Goal: Information Seeking & Learning: Learn about a topic

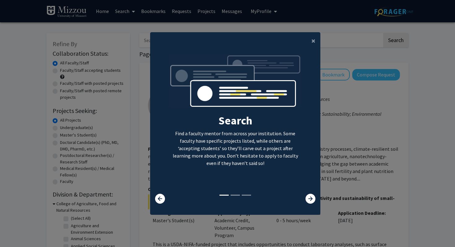
click at [316, 201] on div at bounding box center [306, 199] width 28 height 10
click at [312, 201] on icon at bounding box center [310, 199] width 10 height 10
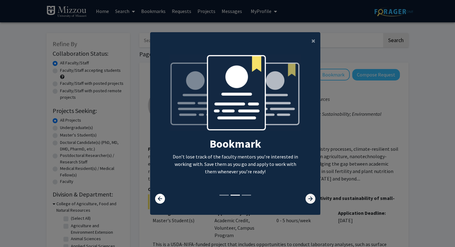
click at [312, 201] on icon at bounding box center [310, 199] width 10 height 10
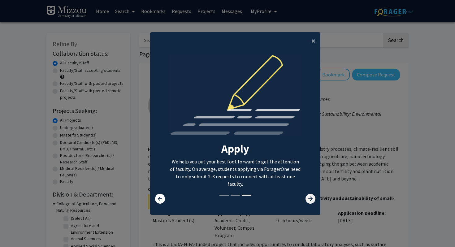
click at [312, 201] on icon at bounding box center [310, 199] width 10 height 10
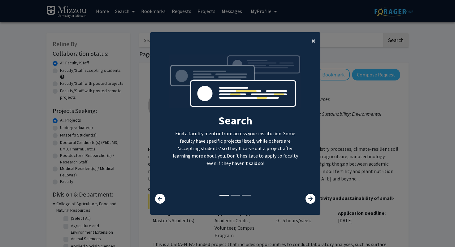
click at [311, 37] on button "×" at bounding box center [313, 40] width 14 height 17
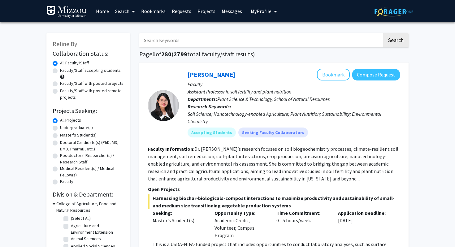
click at [67, 129] on label "Undergraduate(s)" at bounding box center [76, 127] width 33 height 6
click at [64, 128] on input "Undergraduate(s)" at bounding box center [62, 126] width 4 height 4
radio input "true"
click at [60, 71] on label "Faculty/Staff accepting students" at bounding box center [90, 70] width 61 height 6
click at [60, 71] on input "Faculty/Staff accepting students" at bounding box center [62, 69] width 4 height 4
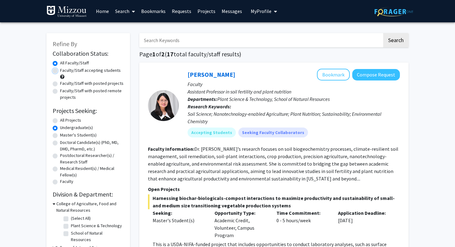
radio input "true"
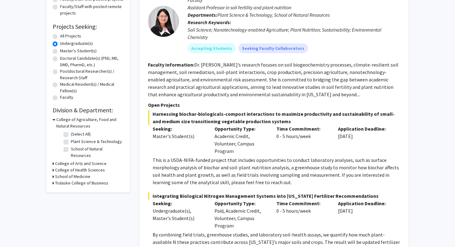
scroll to position [85, 0]
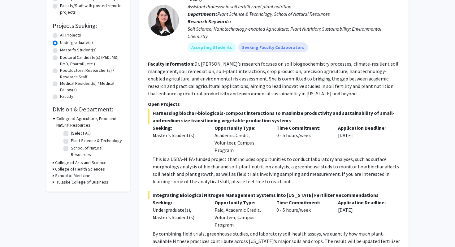
click at [62, 122] on h3 "College of Agriculture, Food and Natural Resources" at bounding box center [89, 121] width 67 height 13
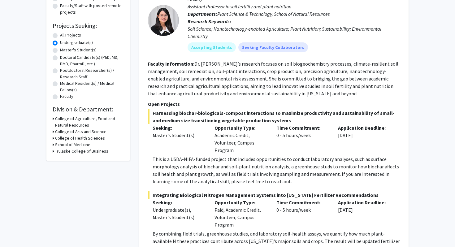
click at [62, 122] on h3 "College of Agriculture, Food and Natural Resources" at bounding box center [89, 121] width 69 height 13
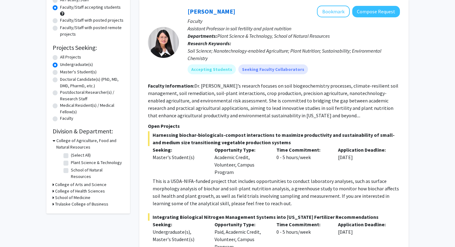
scroll to position [61, 0]
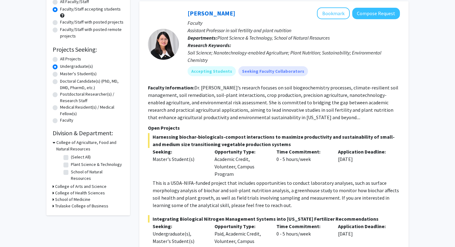
click at [55, 144] on div "College of Agriculture, Food and Natural Resources" at bounding box center [88, 145] width 71 height 13
click at [64, 153] on fg-checkbox-list "(Select All) (Select All) Plant Science & Technology Plant Science & Technology…" at bounding box center [93, 167] width 62 height 31
click at [71, 157] on label "(Select All)" at bounding box center [81, 157] width 20 height 6
click at [71, 157] on input "(Select All)" at bounding box center [73, 156] width 4 height 4
checkbox input "true"
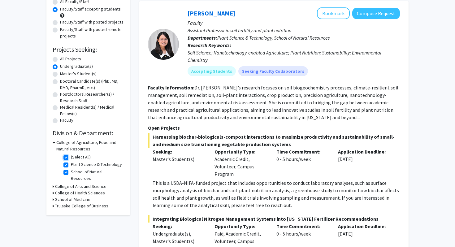
checkbox input "true"
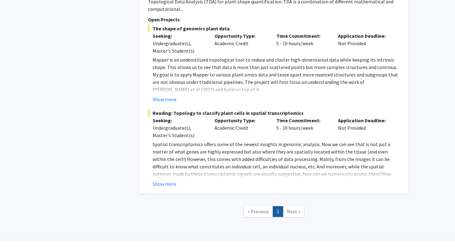
scroll to position [692, 0]
click at [290, 208] on span "Next »" at bounding box center [293, 211] width 13 height 6
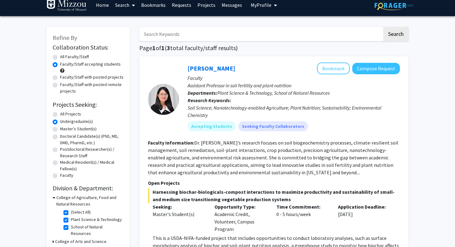
scroll to position [0, 0]
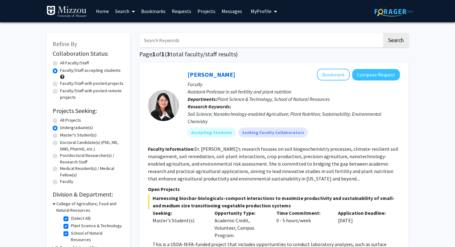
click at [129, 15] on link "Search" at bounding box center [125, 11] width 26 height 22
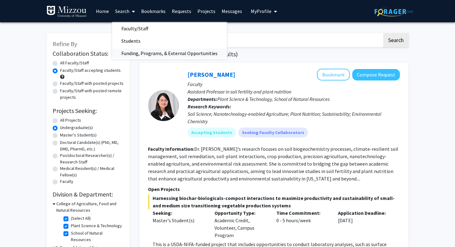
click at [129, 54] on span "Funding, Programs, & External Opportunities" at bounding box center [169, 53] width 115 height 12
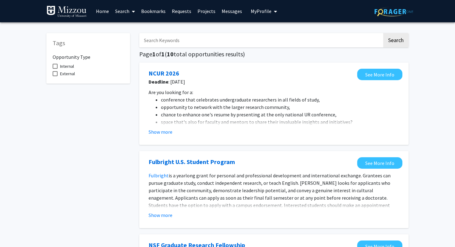
scroll to position [2, 0]
click at [95, 7] on link "Home" at bounding box center [102, 11] width 19 height 22
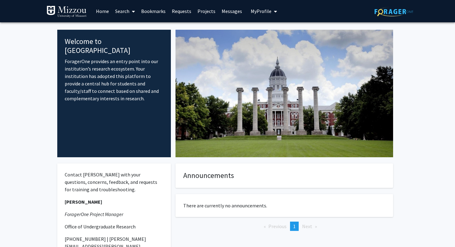
click at [267, 14] on button "My Profile" at bounding box center [264, 11] width 30 height 22
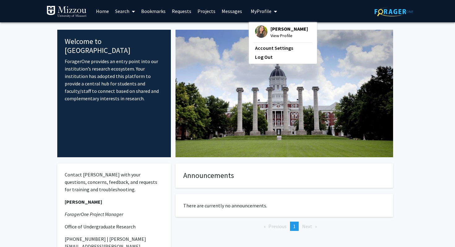
click at [262, 31] on img at bounding box center [261, 31] width 12 height 12
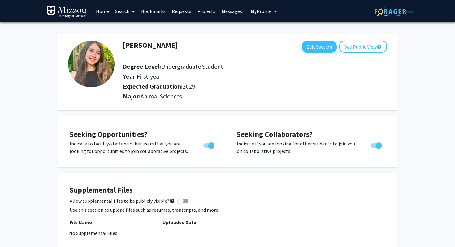
click at [200, 16] on link "Projects" at bounding box center [206, 11] width 24 height 22
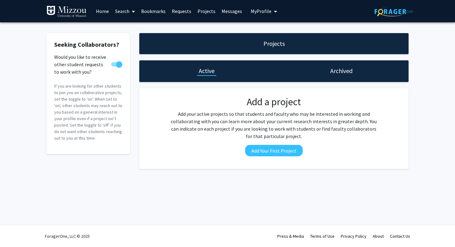
click at [200, 16] on link "Projects" at bounding box center [206, 11] width 24 height 22
click at [131, 10] on span at bounding box center [132, 12] width 6 height 22
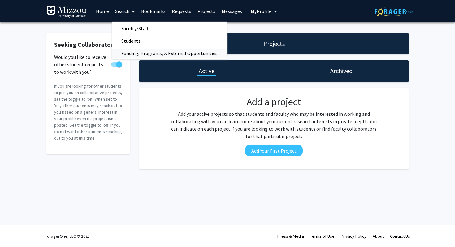
click at [129, 51] on span "Funding, Programs, & External Opportunities" at bounding box center [169, 53] width 115 height 12
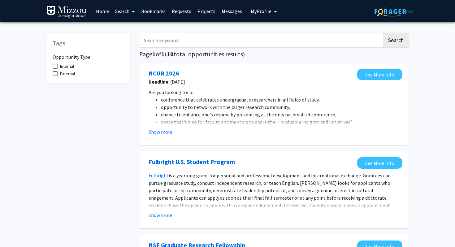
click at [56, 65] on span at bounding box center [55, 66] width 5 height 5
click at [55, 69] on input "Internal" at bounding box center [55, 69] width 0 height 0
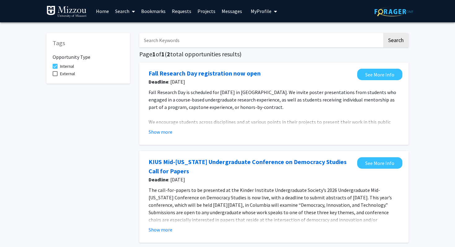
click at [58, 66] on label "Internal" at bounding box center [63, 65] width 21 height 7
click at [55, 69] on input "Internal" at bounding box center [55, 69] width 0 height 0
checkbox input "false"
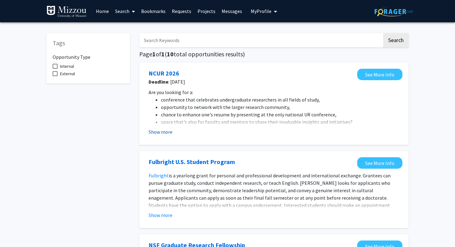
click at [158, 130] on button "Show more" at bounding box center [160, 131] width 24 height 7
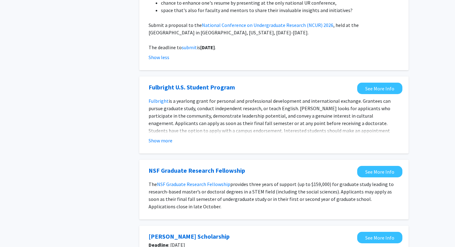
scroll to position [126, 0]
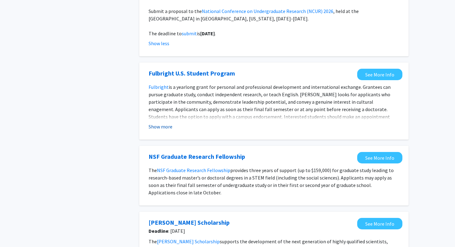
click at [158, 128] on button "Show more" at bounding box center [160, 126] width 24 height 7
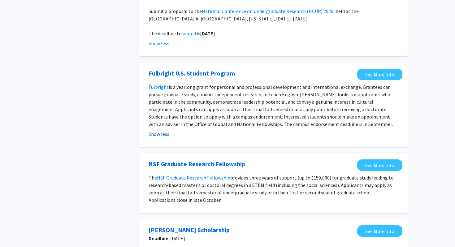
click at [155, 136] on button "Show less" at bounding box center [158, 133] width 21 height 7
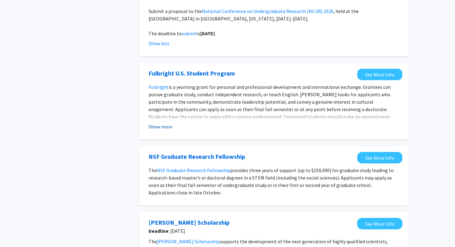
click at [151, 128] on button "Show more" at bounding box center [160, 126] width 24 height 7
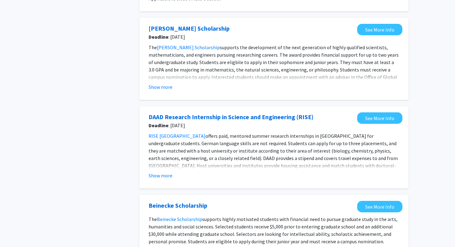
scroll to position [328, 0]
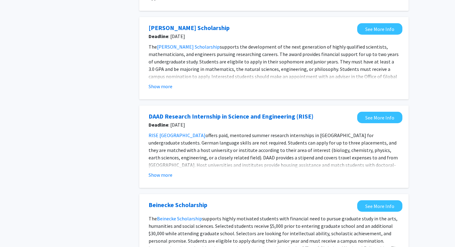
click at [160, 92] on fg-opportunity "[PERSON_NAME] Scholarship Deadline : [DATE] See More Info The [PERSON_NAME] Sch…" at bounding box center [273, 58] width 257 height 70
click at [155, 88] on button "Show more" at bounding box center [160, 86] width 24 height 7
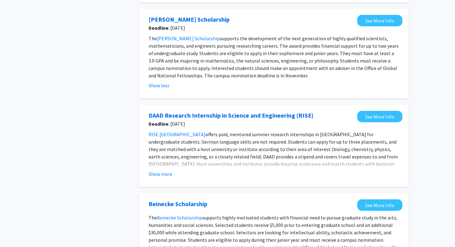
scroll to position [337, 0]
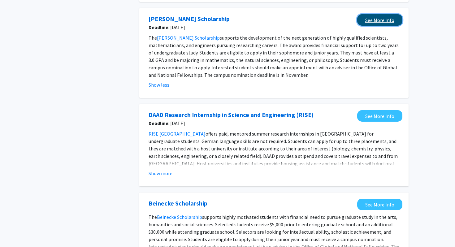
click at [368, 17] on link "See More Info" at bounding box center [379, 19] width 45 height 11
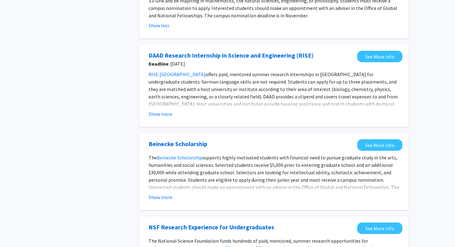
scroll to position [397, 0]
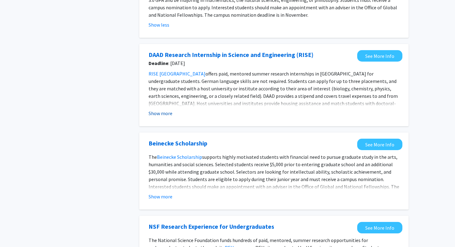
click at [165, 112] on button "Show more" at bounding box center [160, 113] width 24 height 7
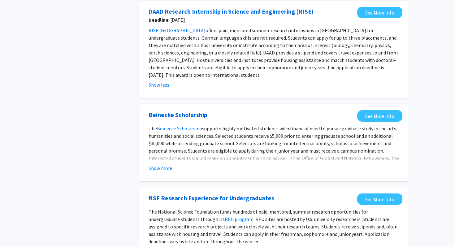
scroll to position [442, 0]
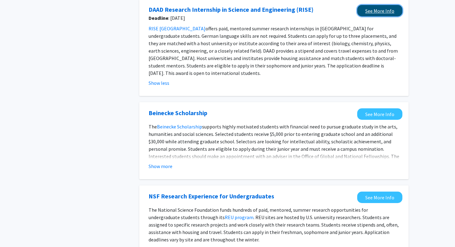
click at [366, 9] on link "See More Info" at bounding box center [379, 10] width 45 height 11
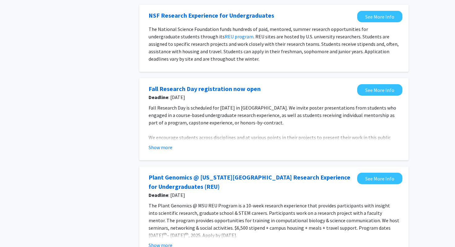
scroll to position [622, 0]
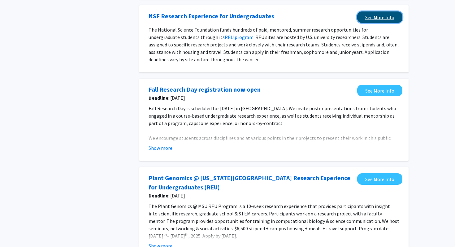
click at [371, 15] on link "See More Info" at bounding box center [379, 16] width 45 height 11
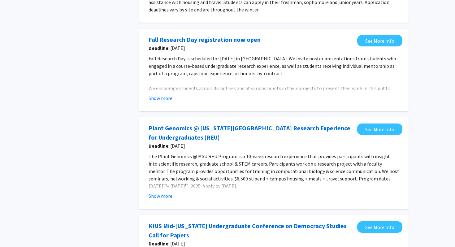
scroll to position [672, 0]
click at [160, 94] on button "Show more" at bounding box center [160, 97] width 24 height 7
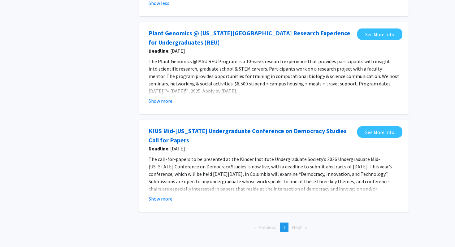
scroll to position [833, 0]
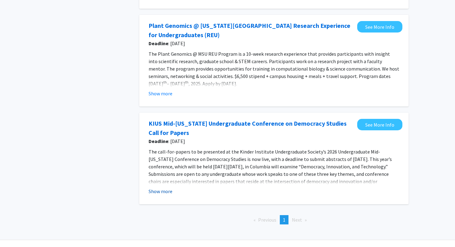
click at [154, 187] on button "Show more" at bounding box center [160, 190] width 24 height 7
